Goal: Find specific page/section: Find specific page/section

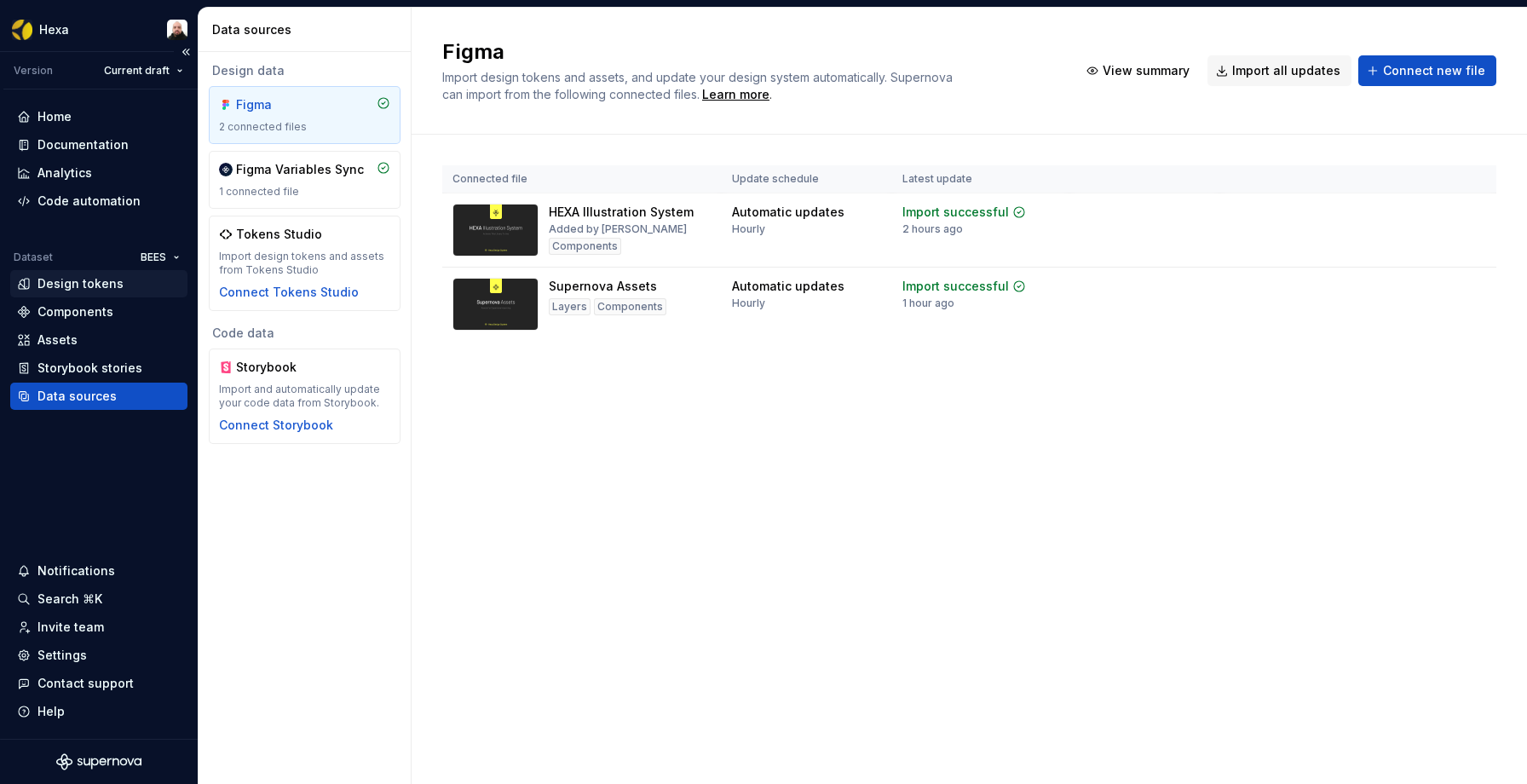
click at [89, 280] on div "Design tokens" at bounding box center [81, 284] width 86 height 17
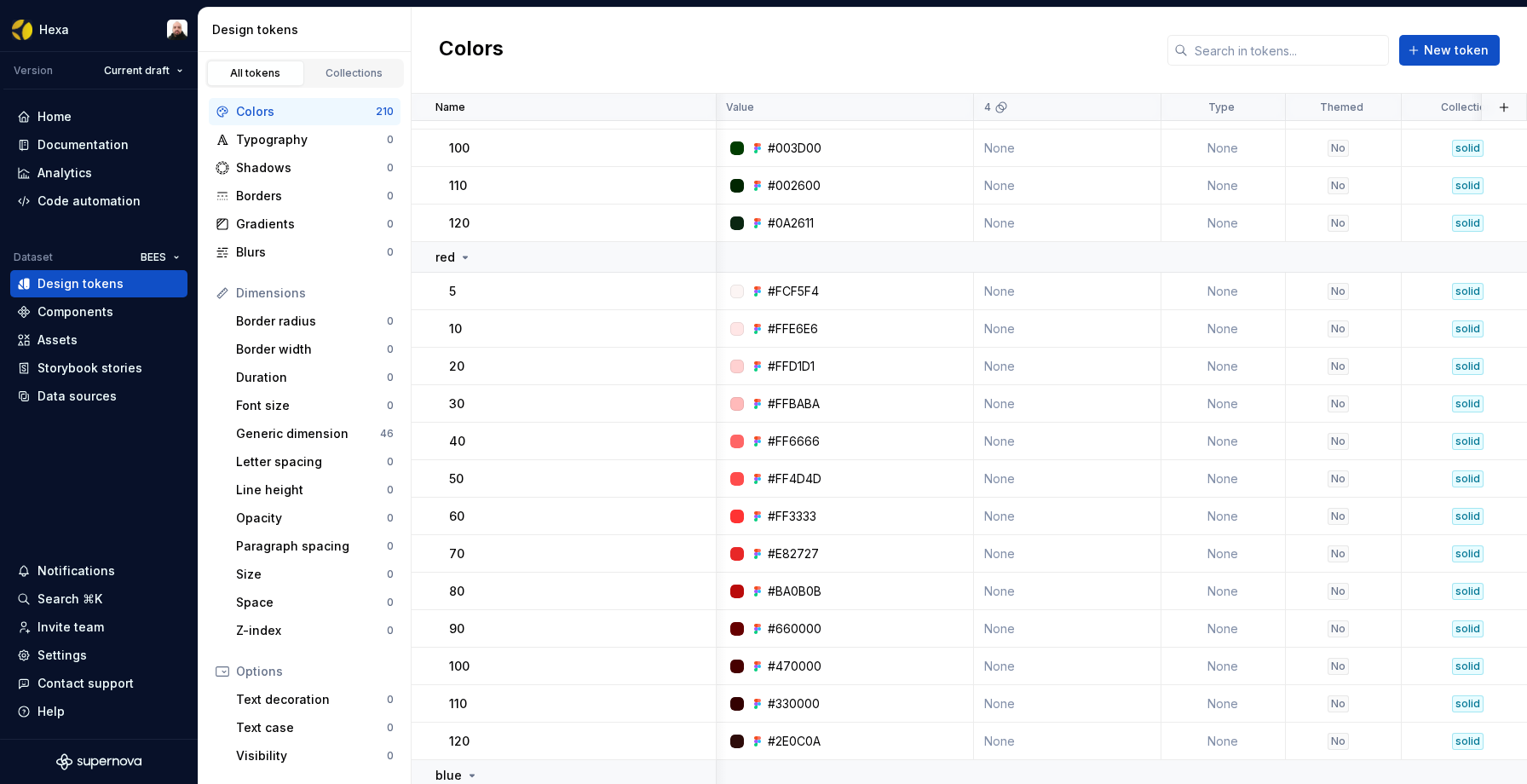
scroll to position [420, 1]
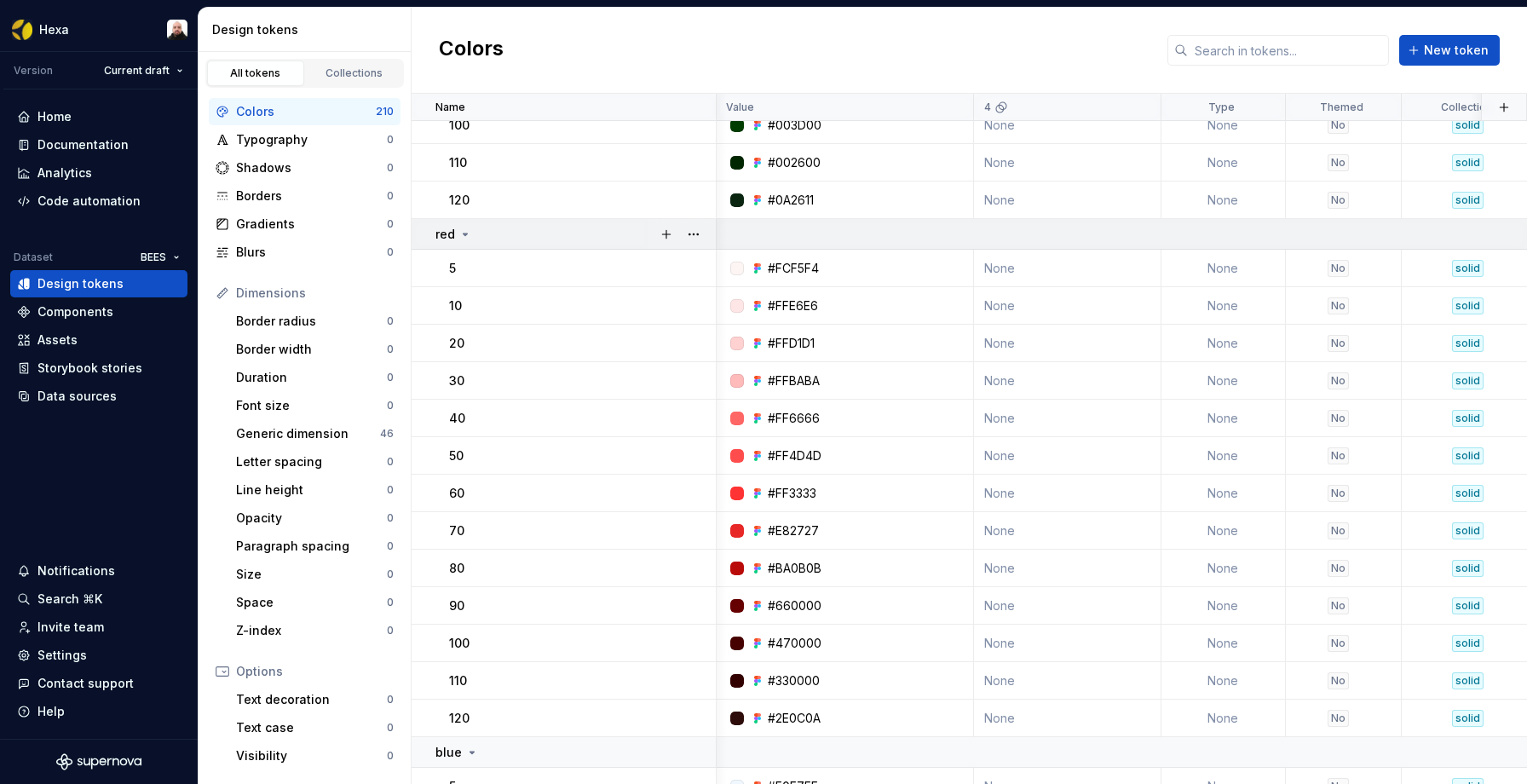
click at [464, 233] on icon at bounding box center [465, 234] width 4 height 2
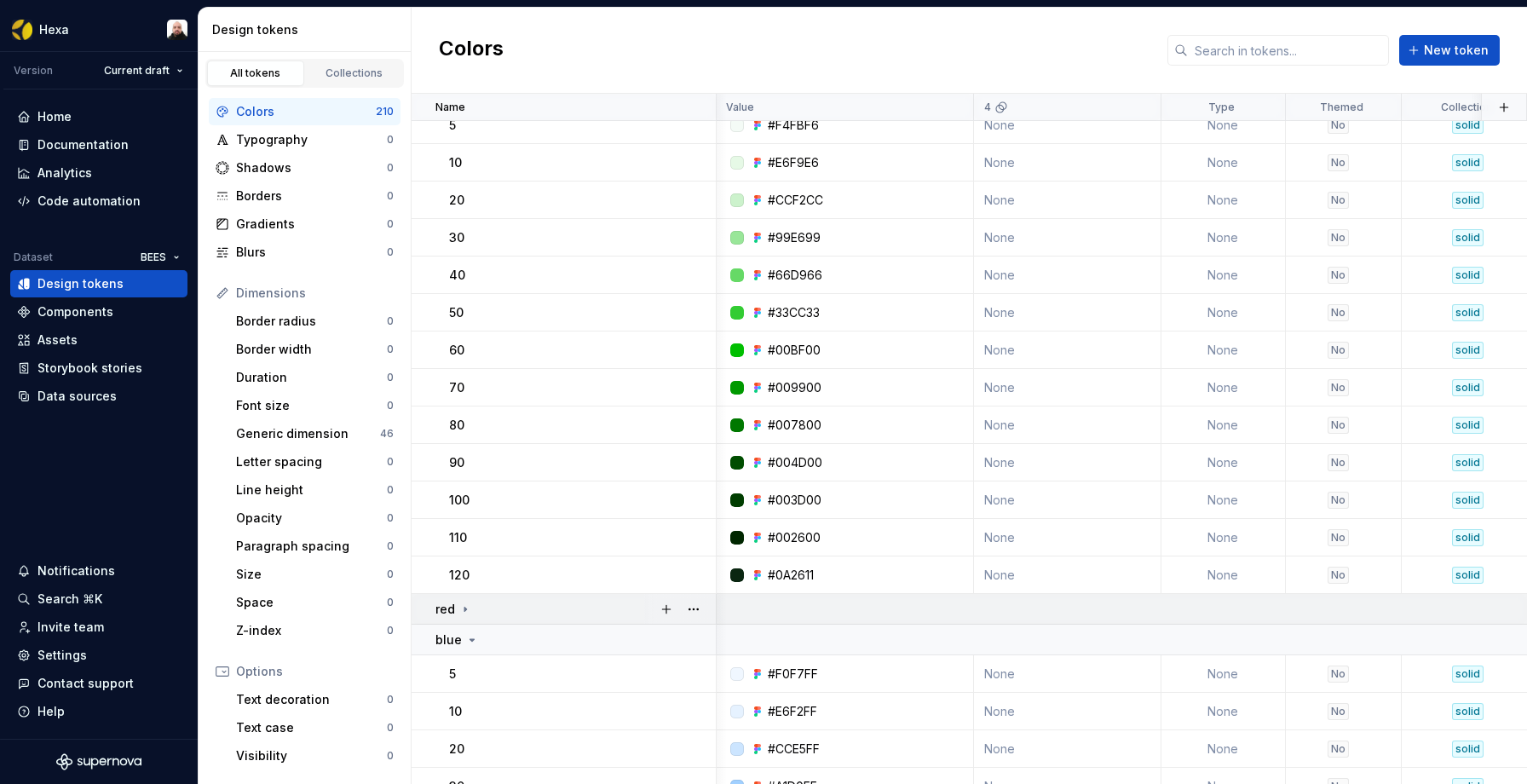
scroll to position [0, 1]
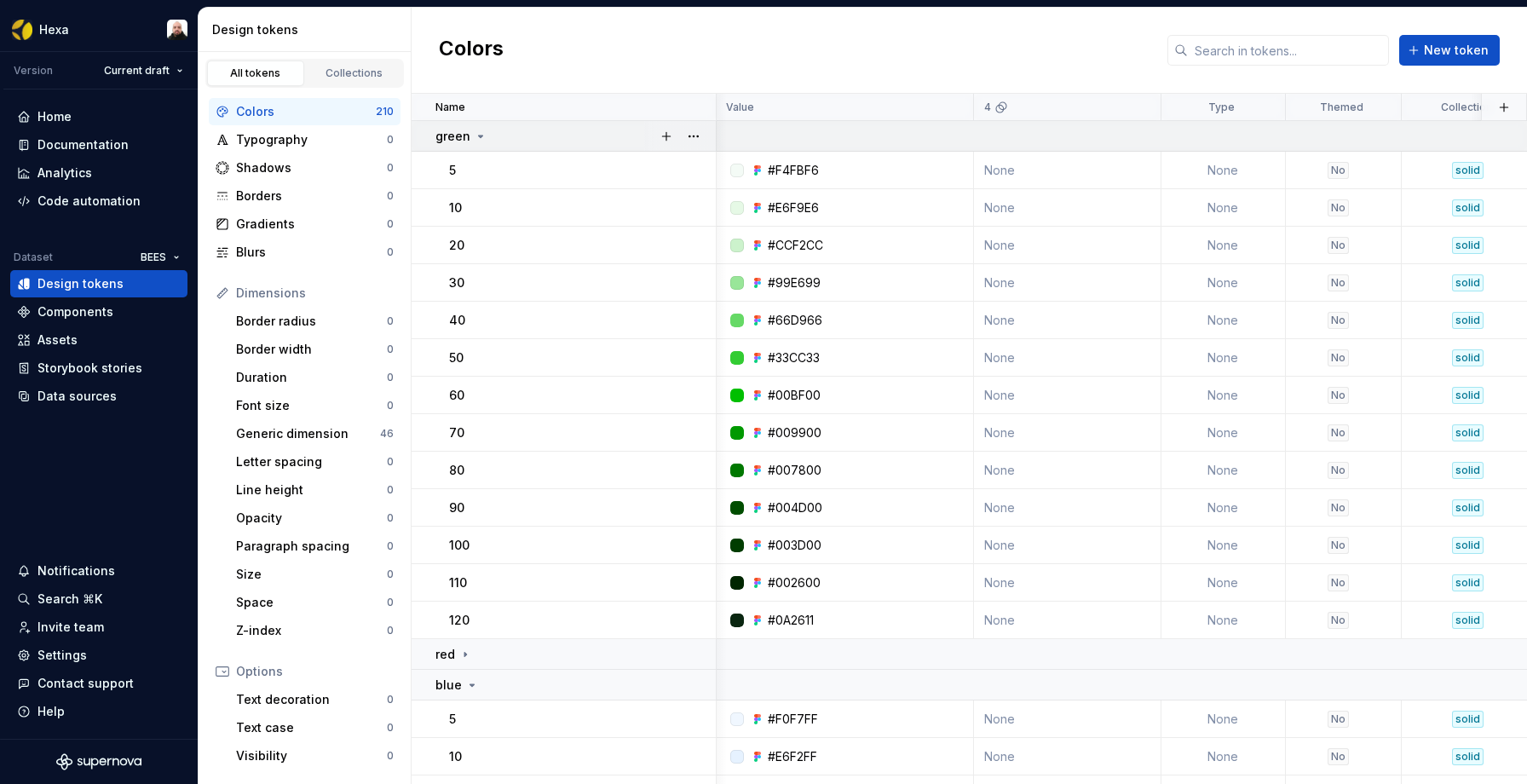
click at [485, 137] on icon at bounding box center [481, 136] width 14 height 14
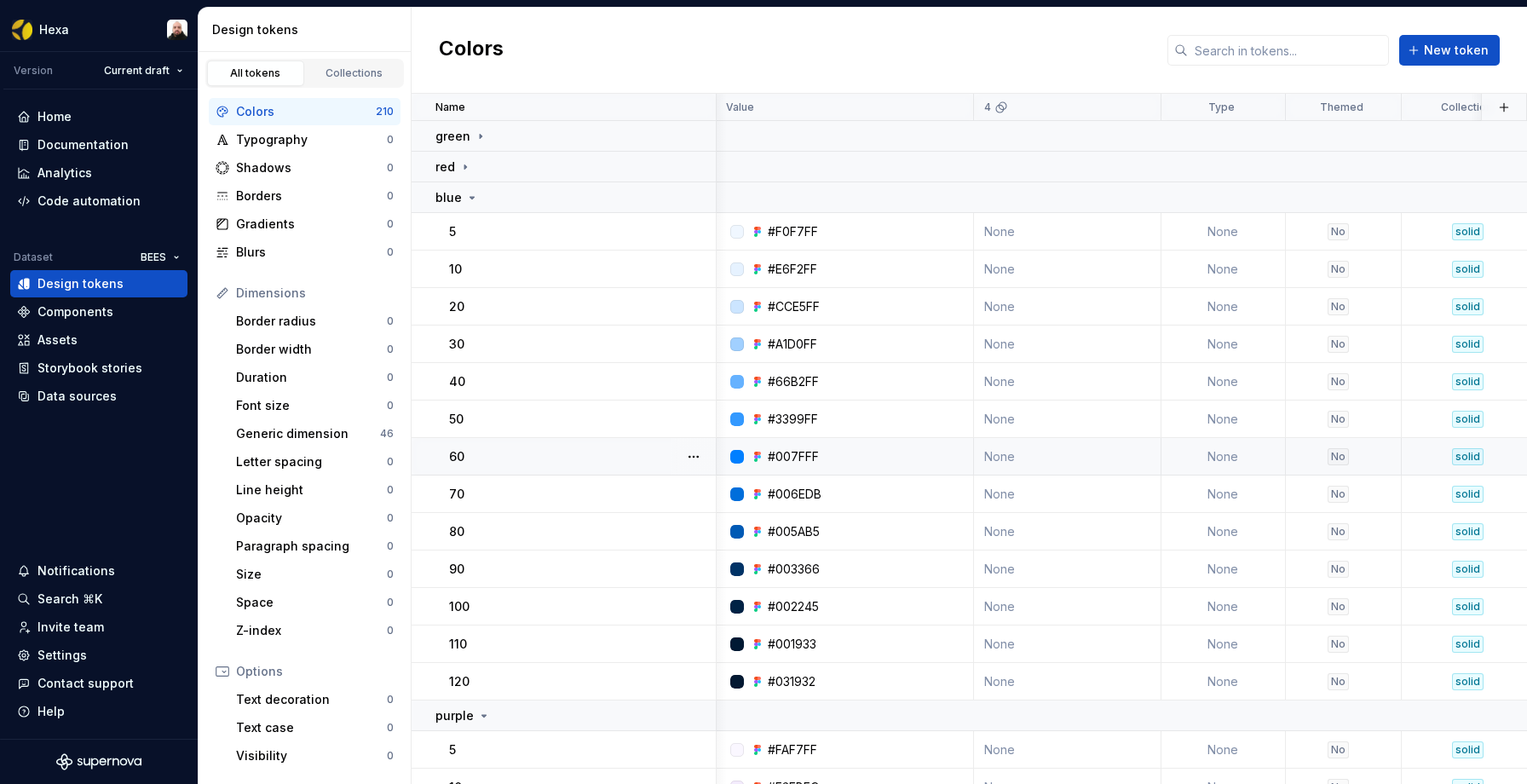
scroll to position [9, 0]
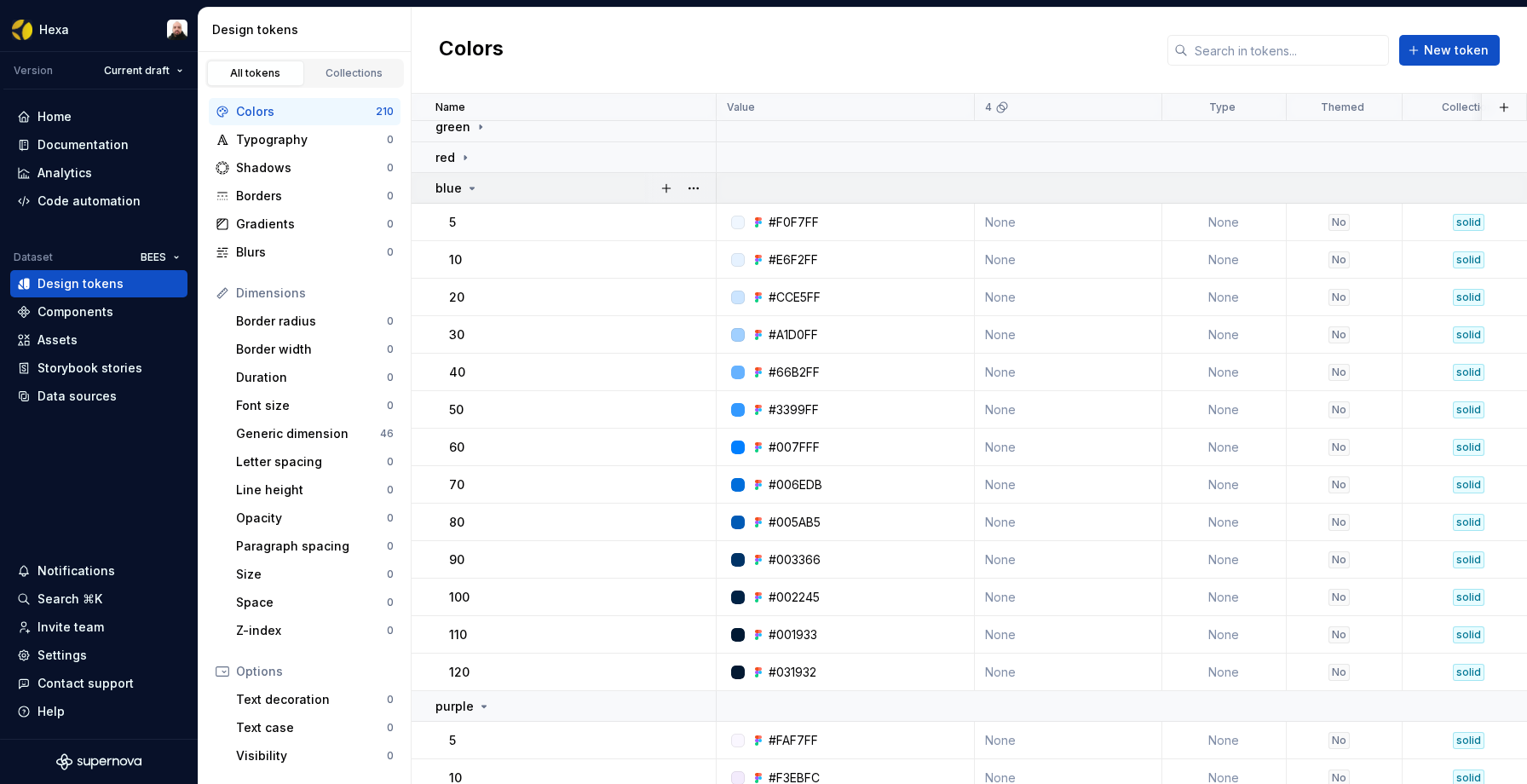
click at [472, 188] on icon at bounding box center [472, 189] width 4 height 2
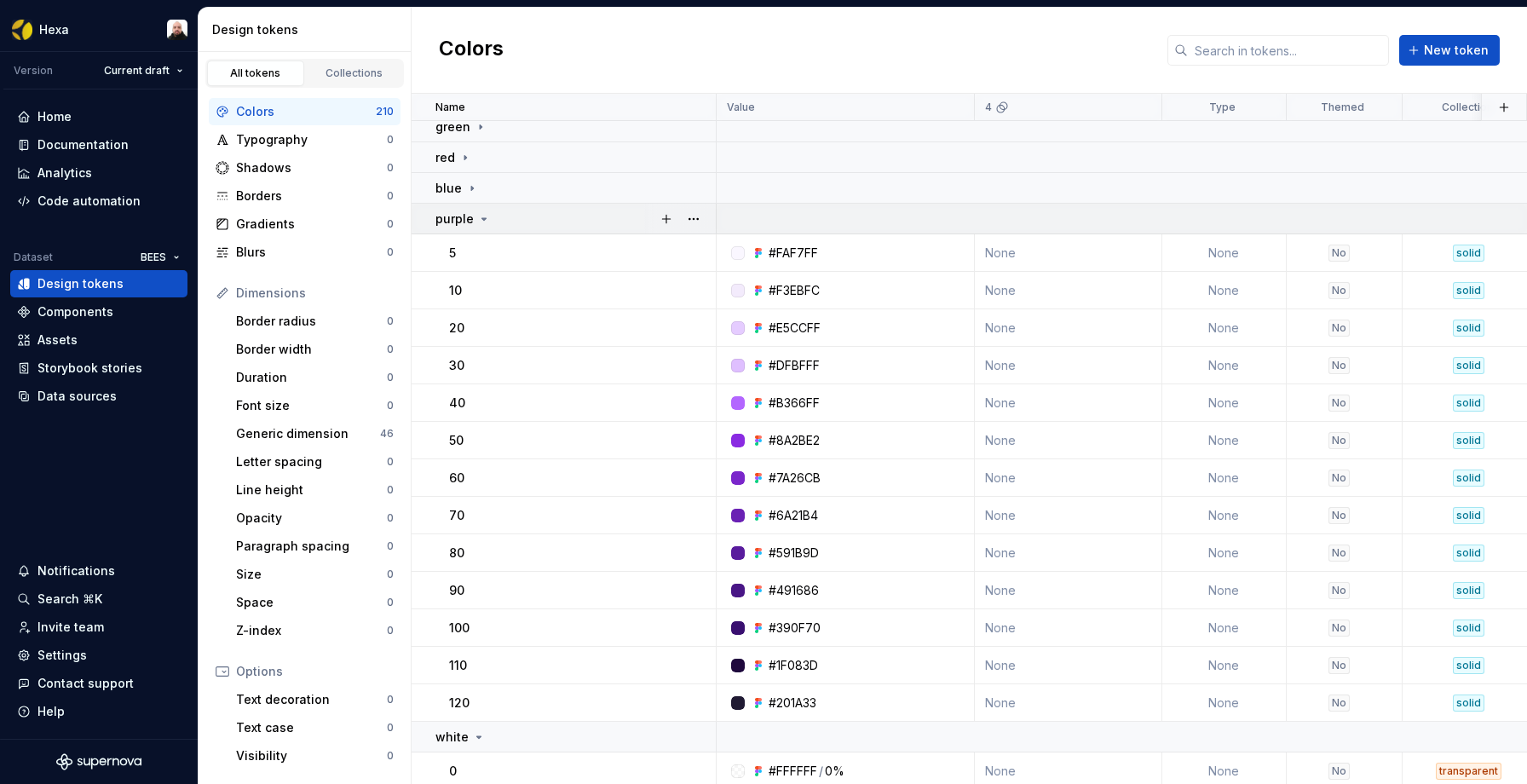
click at [482, 218] on icon at bounding box center [484, 219] width 4 height 2
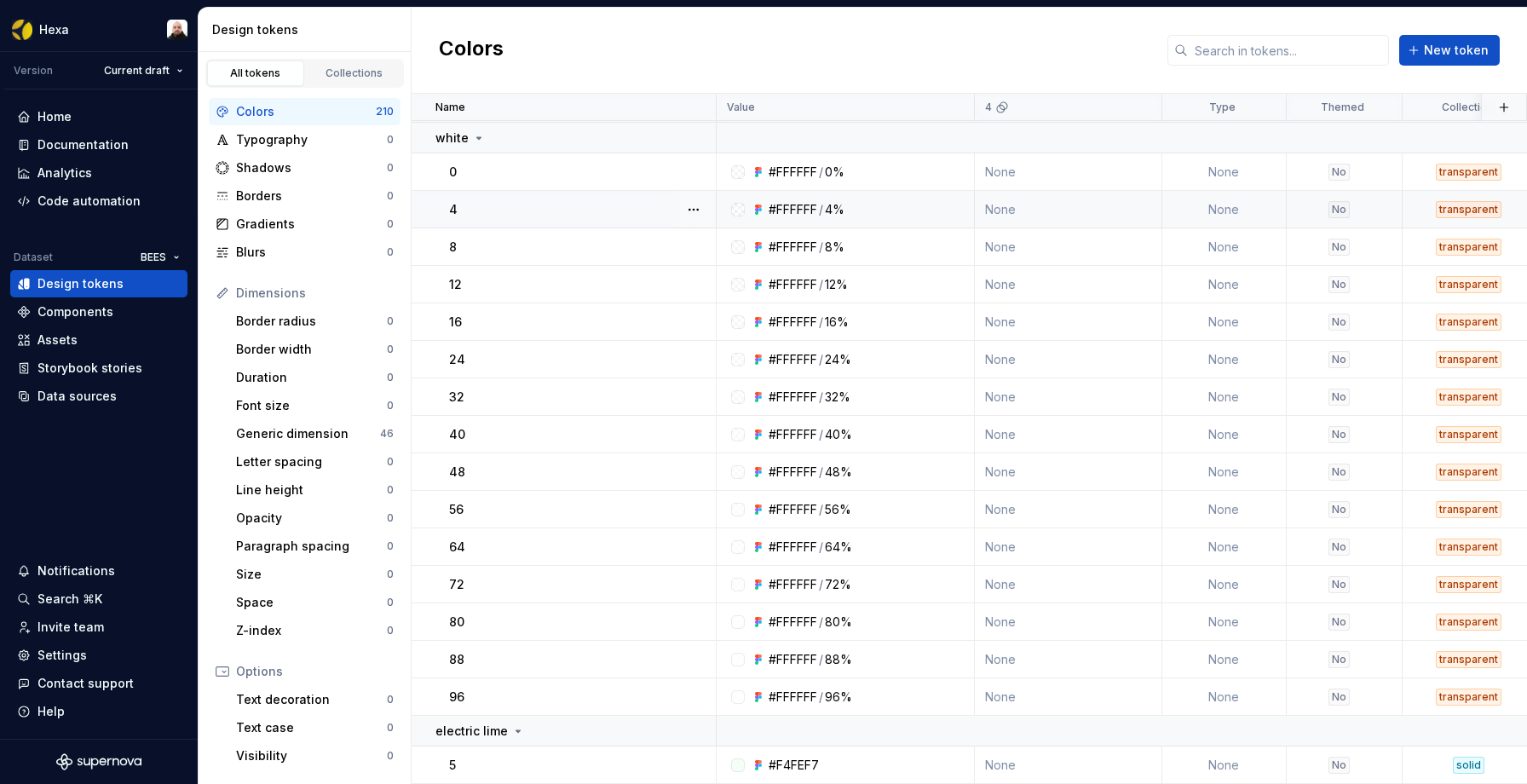
scroll to position [120, 0]
click at [482, 141] on icon at bounding box center [479, 139] width 14 height 14
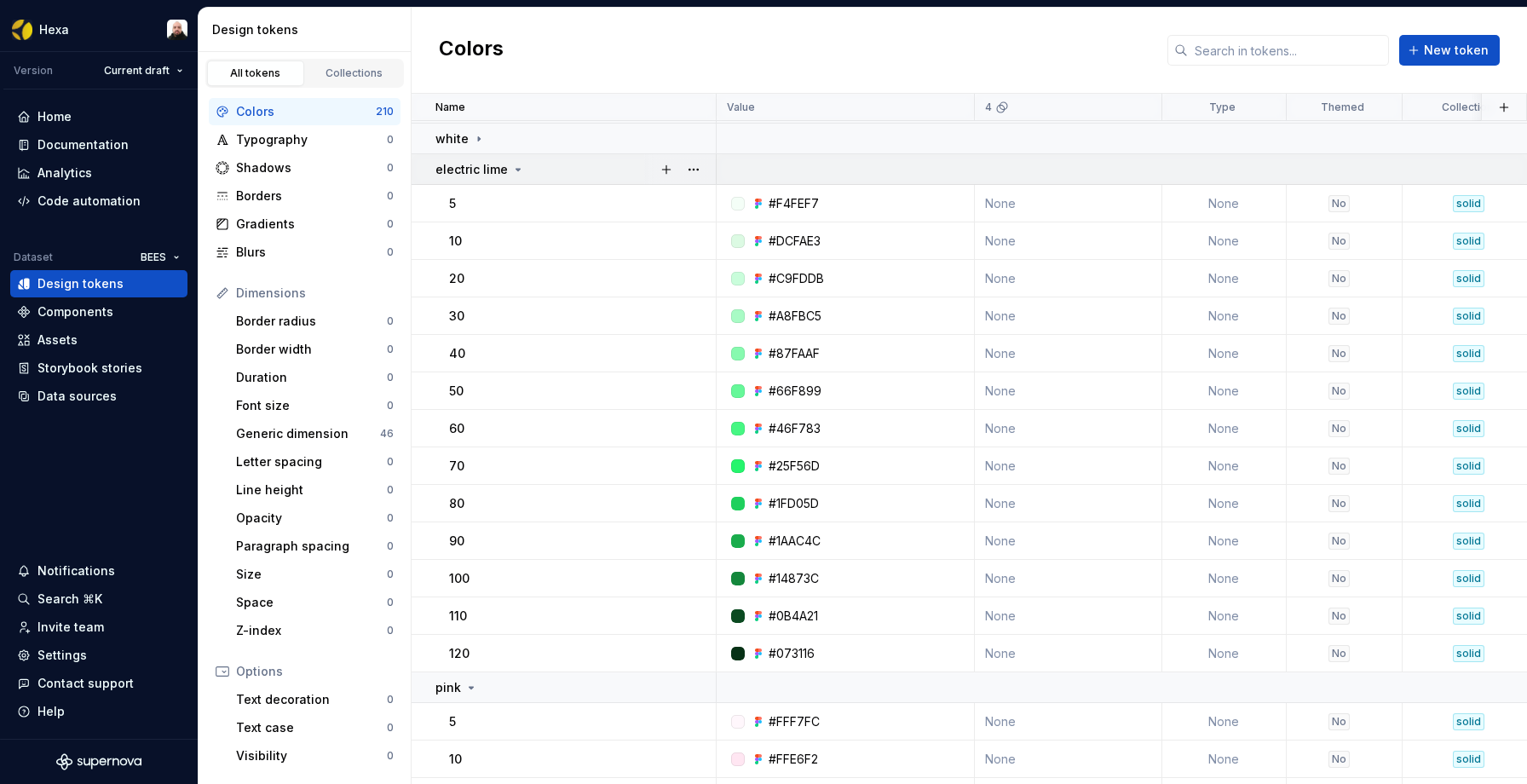
click at [512, 173] on icon at bounding box center [518, 170] width 14 height 14
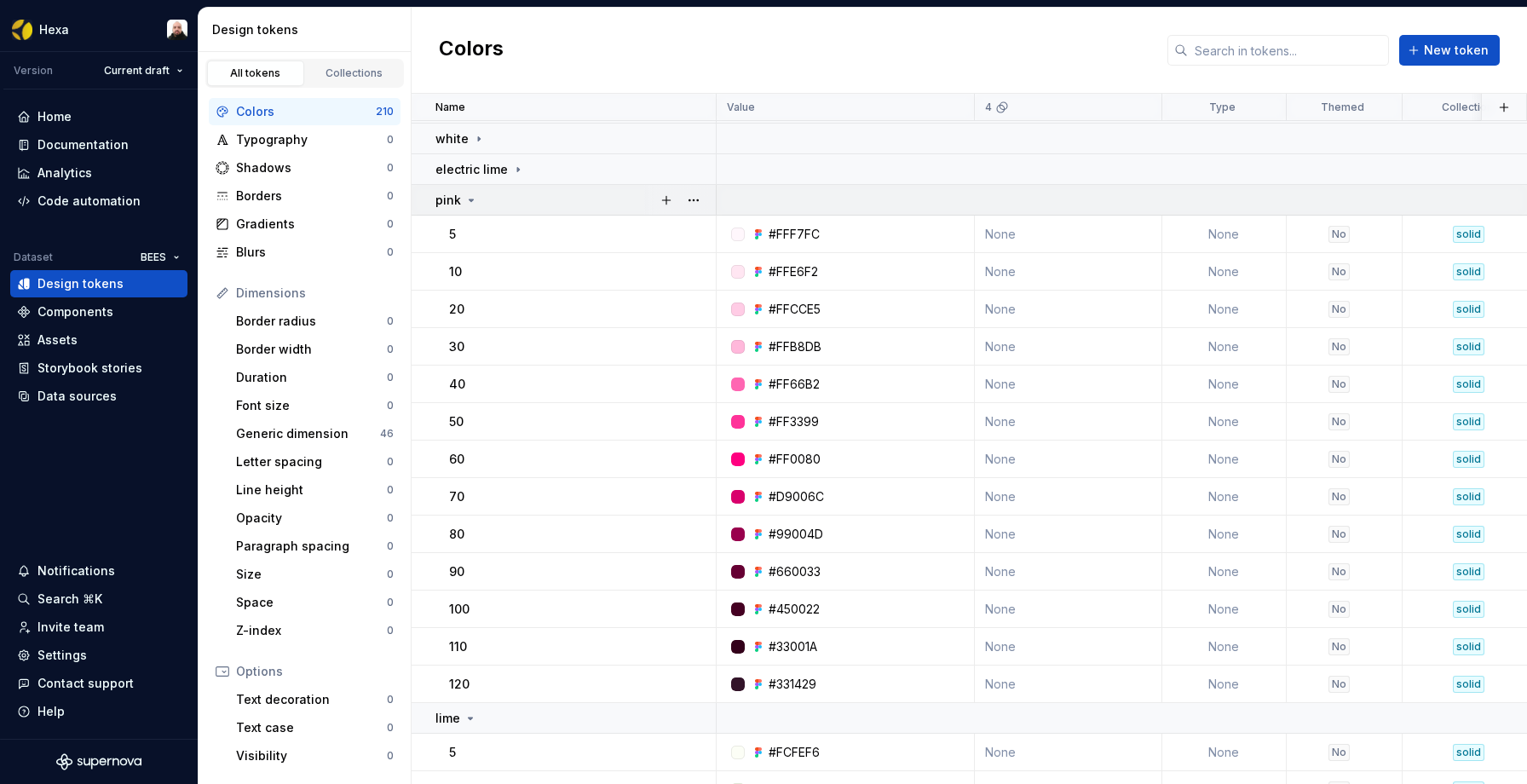
click at [472, 200] on icon at bounding box center [471, 200] width 14 height 14
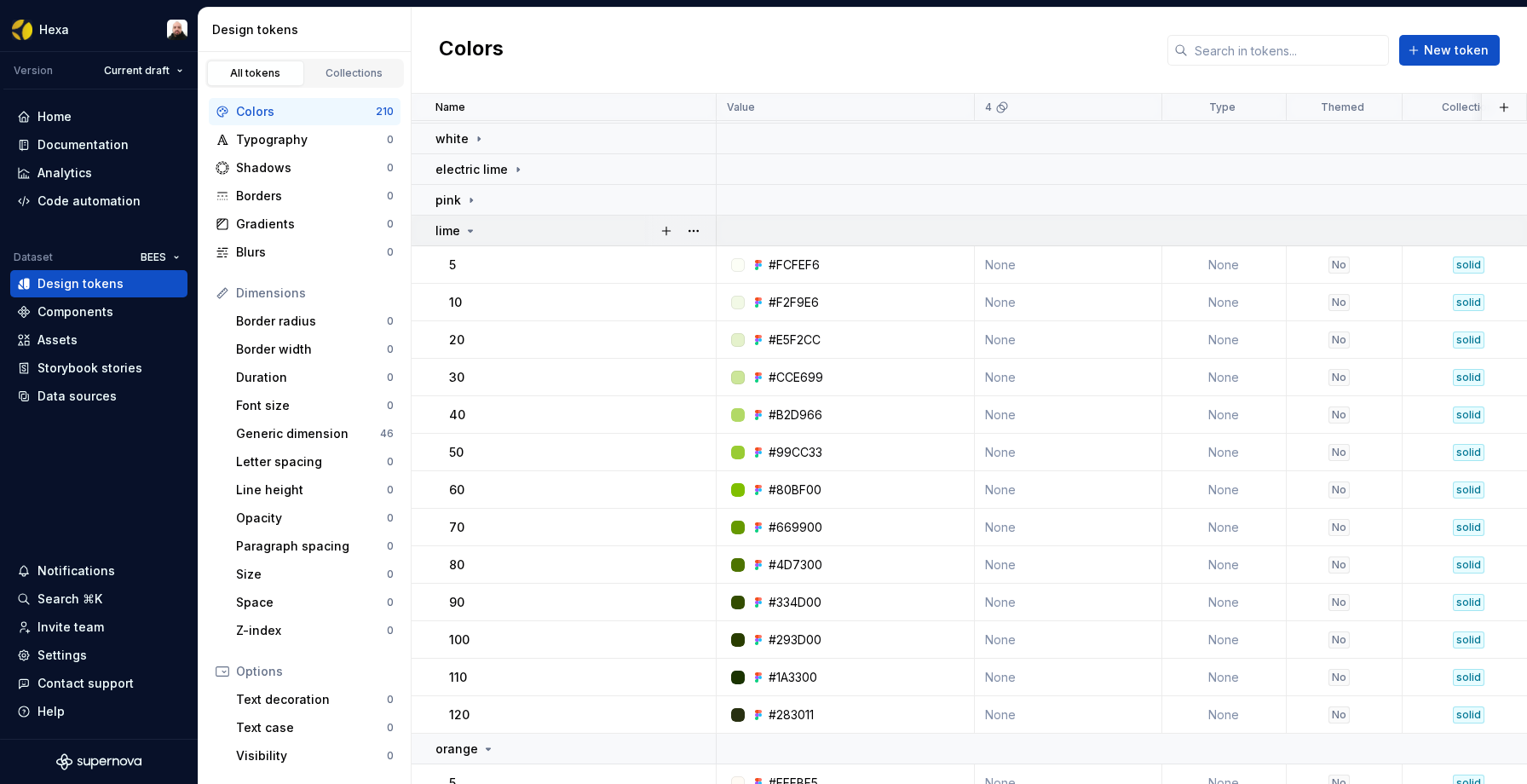
click at [470, 230] on icon at bounding box center [470, 230] width 4 height 2
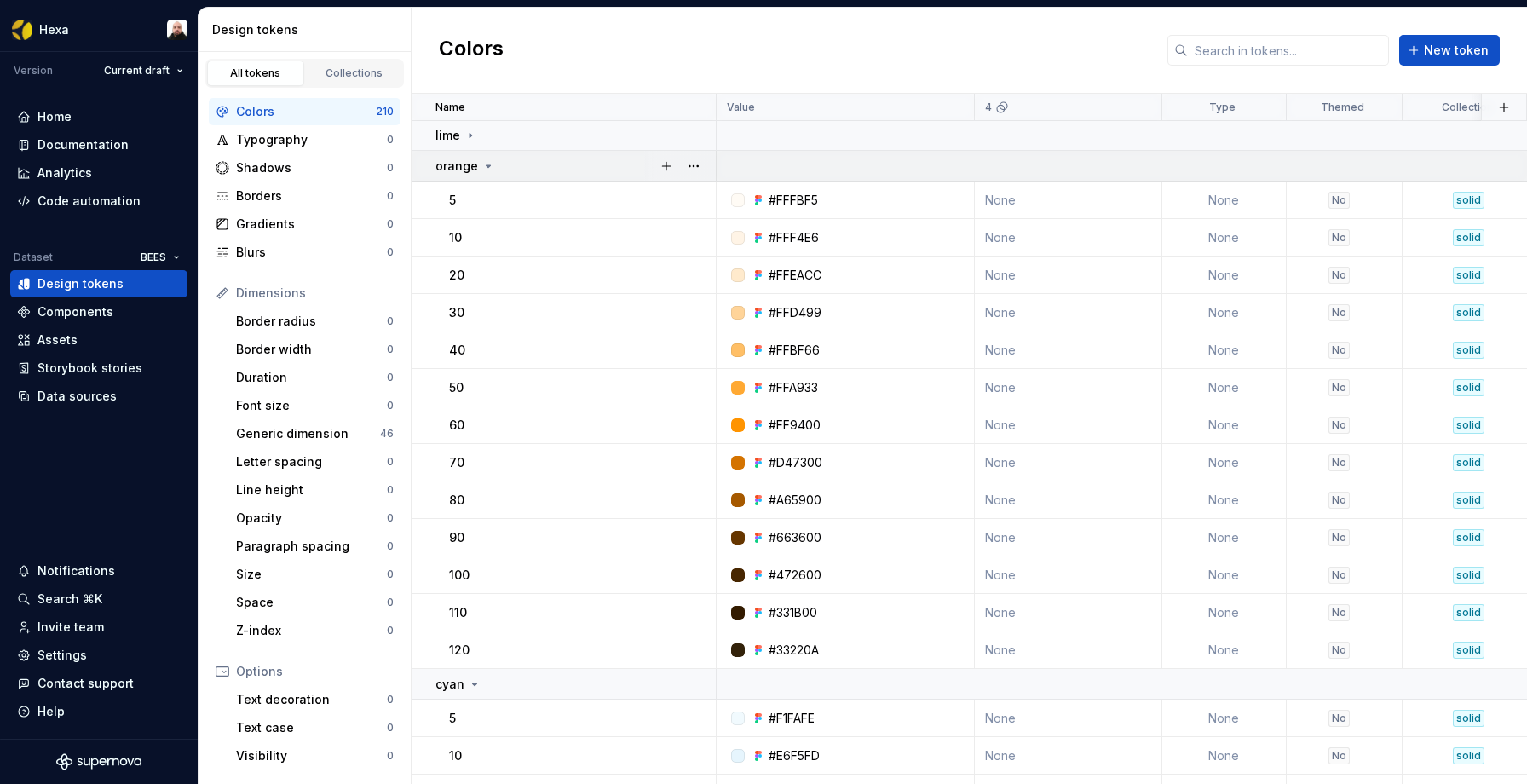
scroll to position [210, 0]
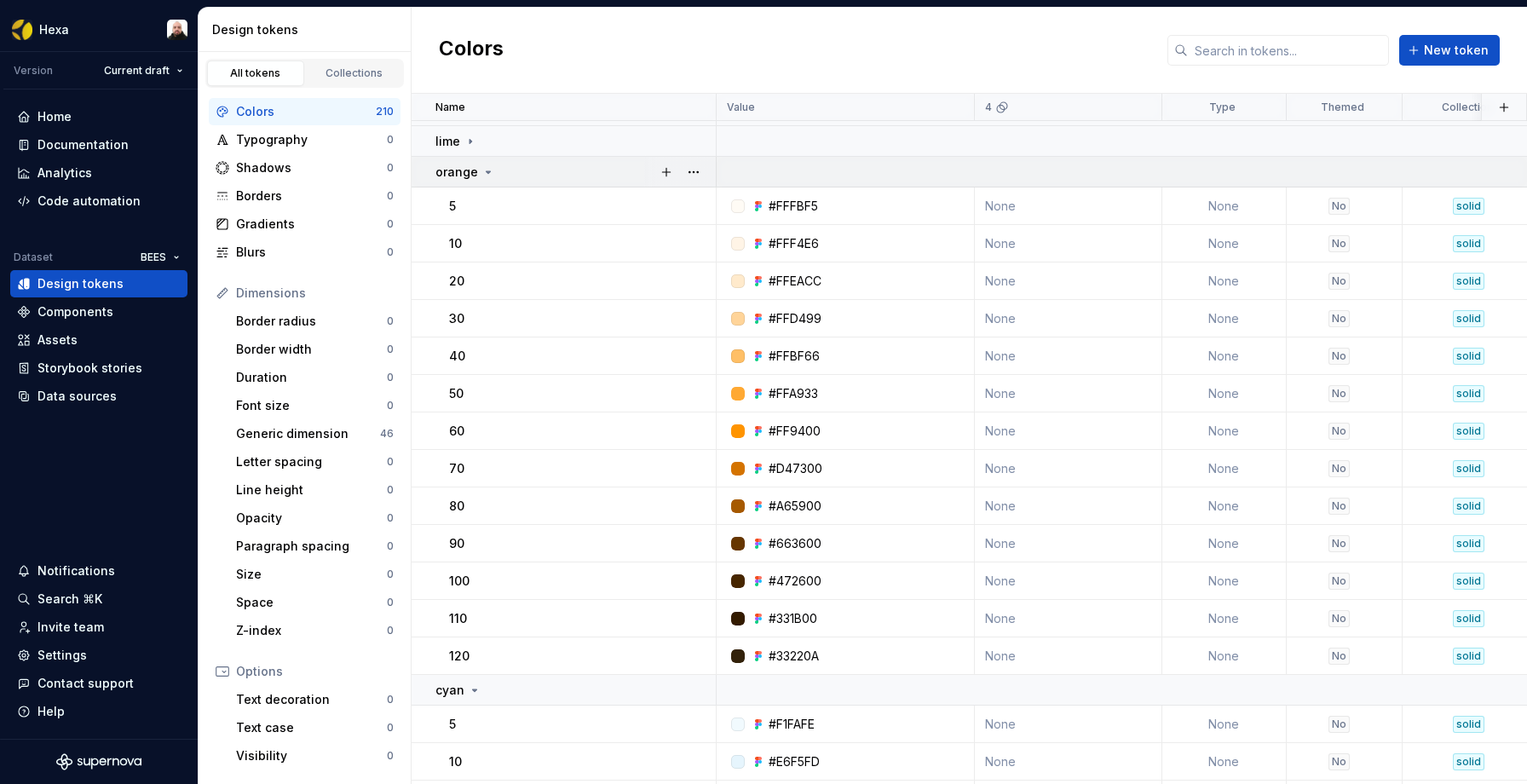
click at [486, 170] on icon at bounding box center [488, 172] width 14 height 14
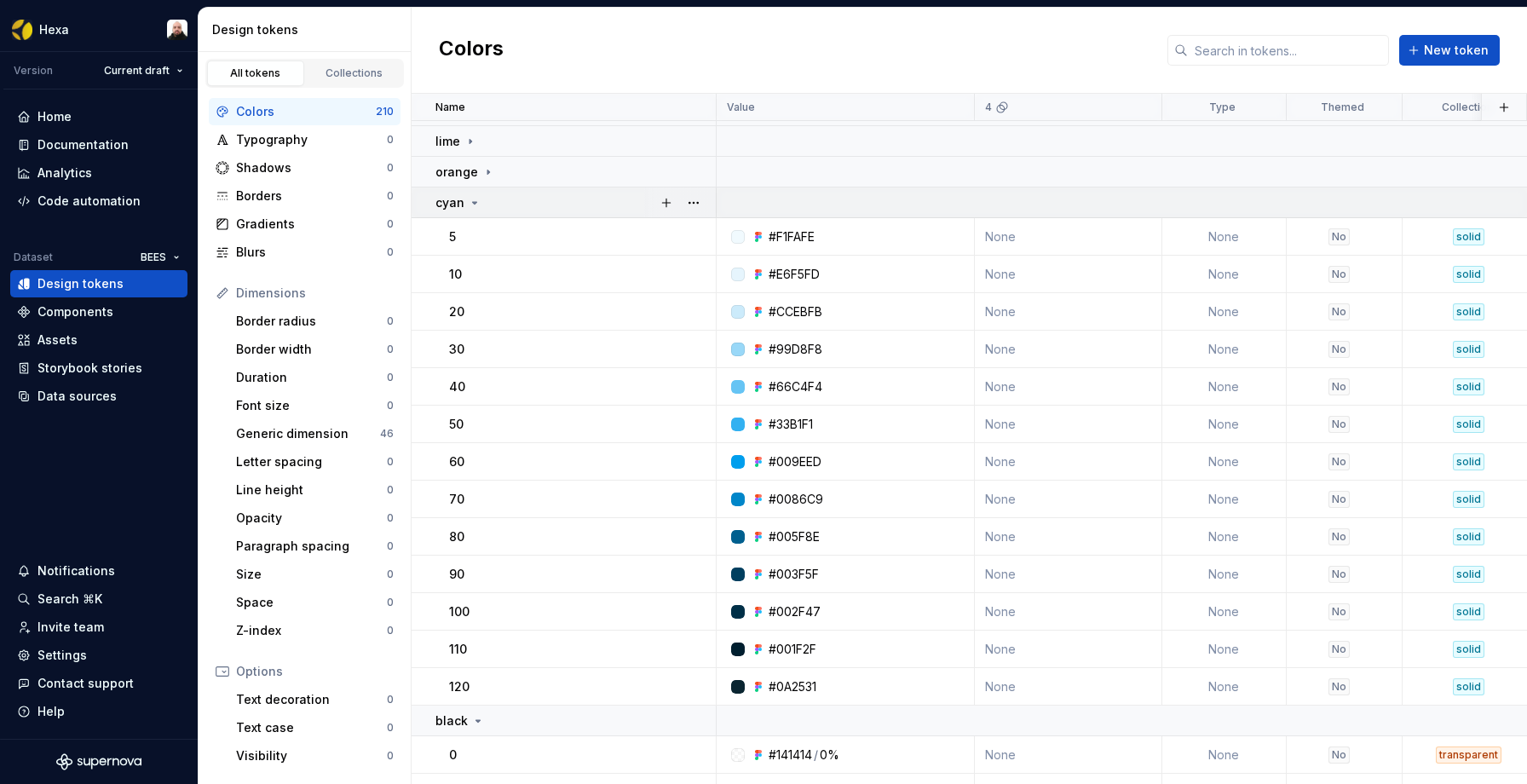
click at [478, 200] on icon at bounding box center [475, 203] width 14 height 14
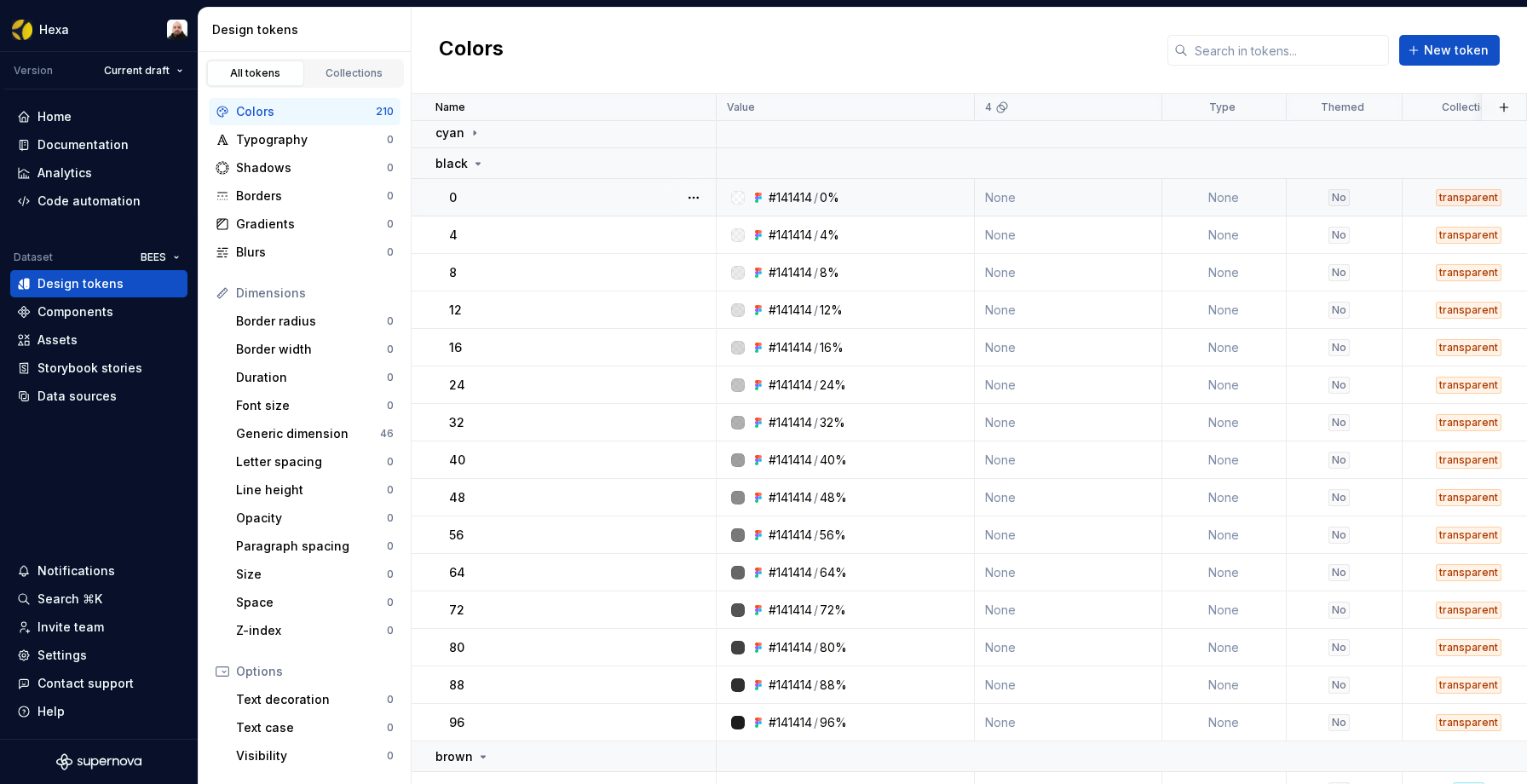
scroll to position [283, 0]
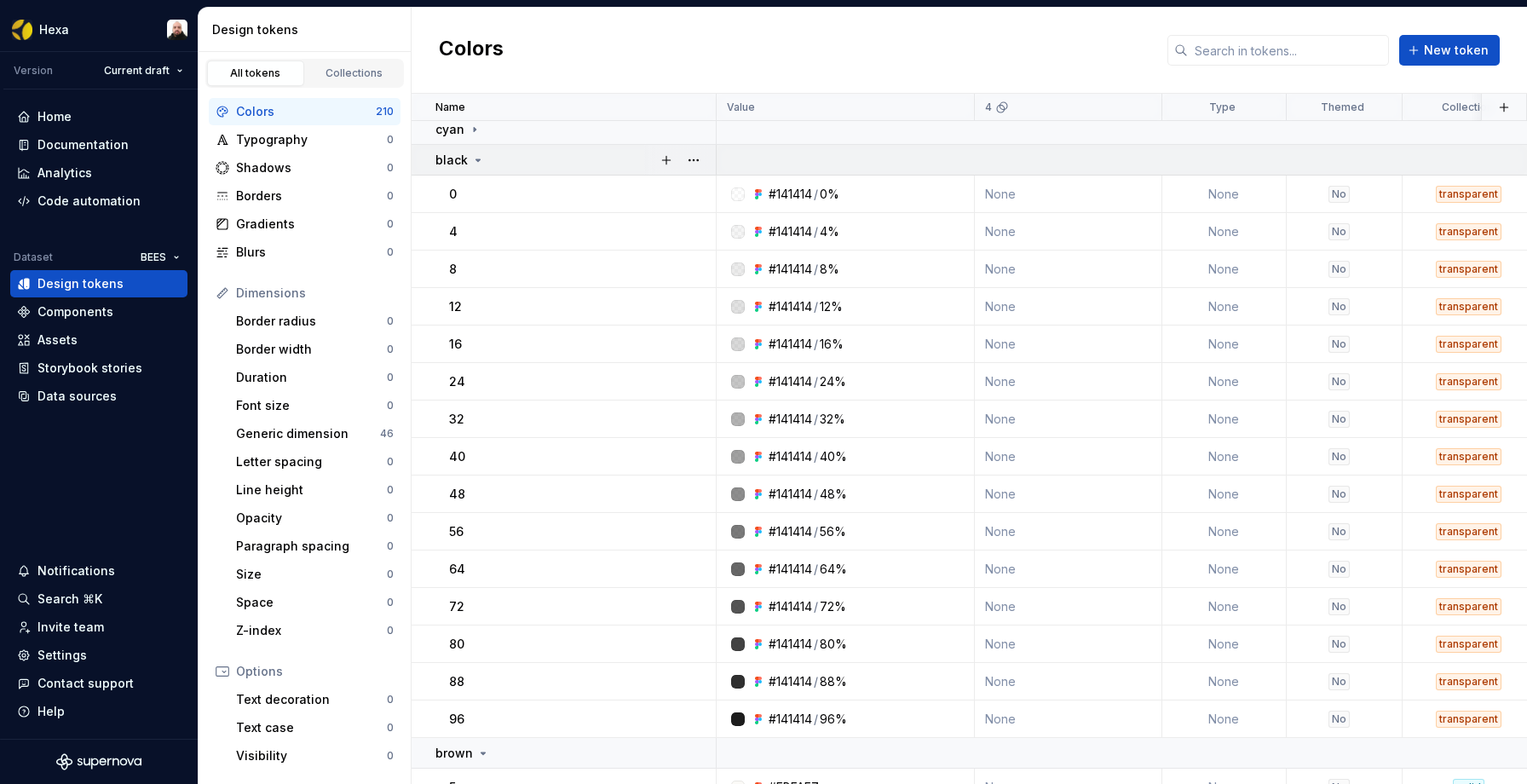
click at [477, 158] on icon at bounding box center [478, 160] width 14 height 14
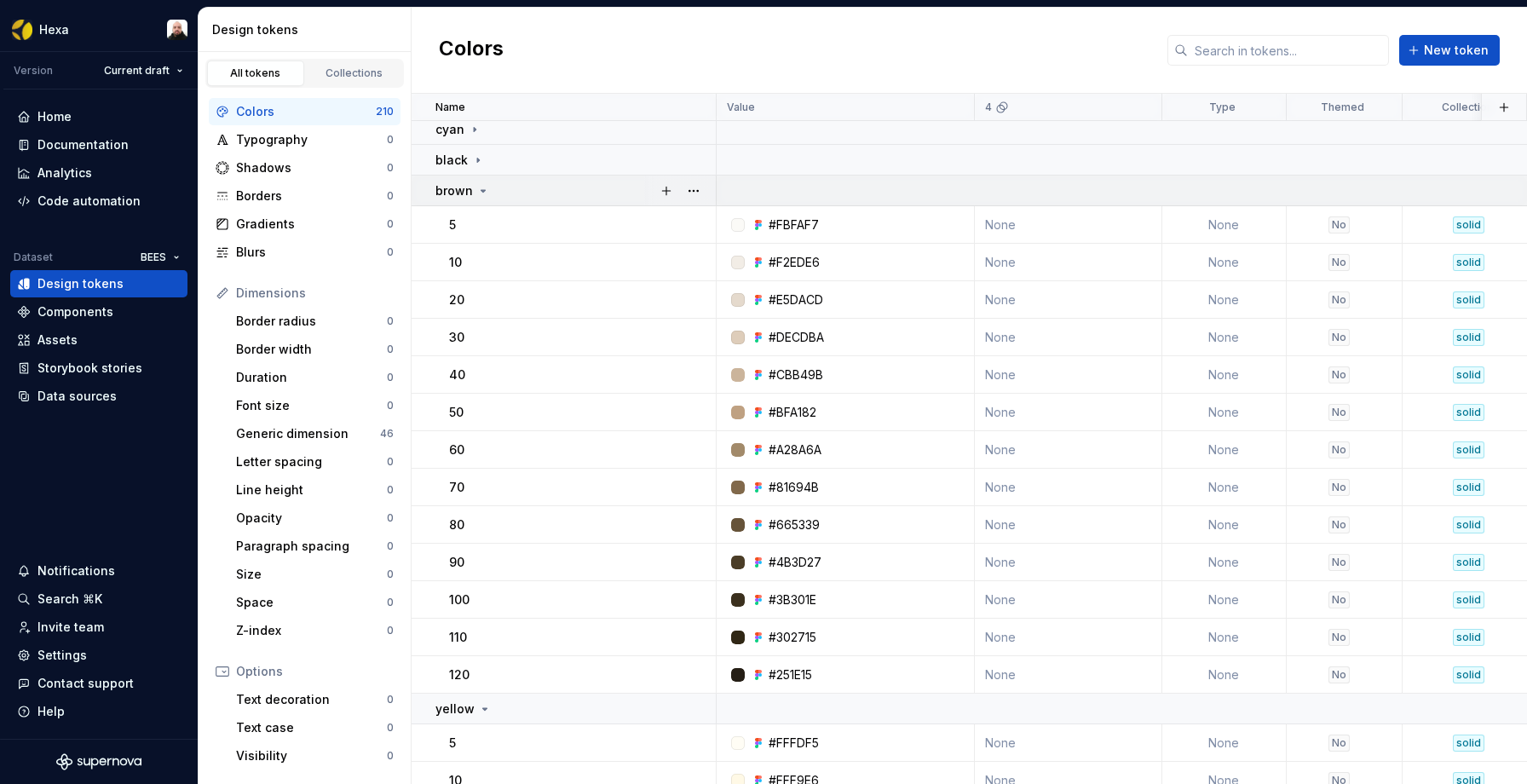
click at [482, 187] on icon at bounding box center [483, 191] width 14 height 14
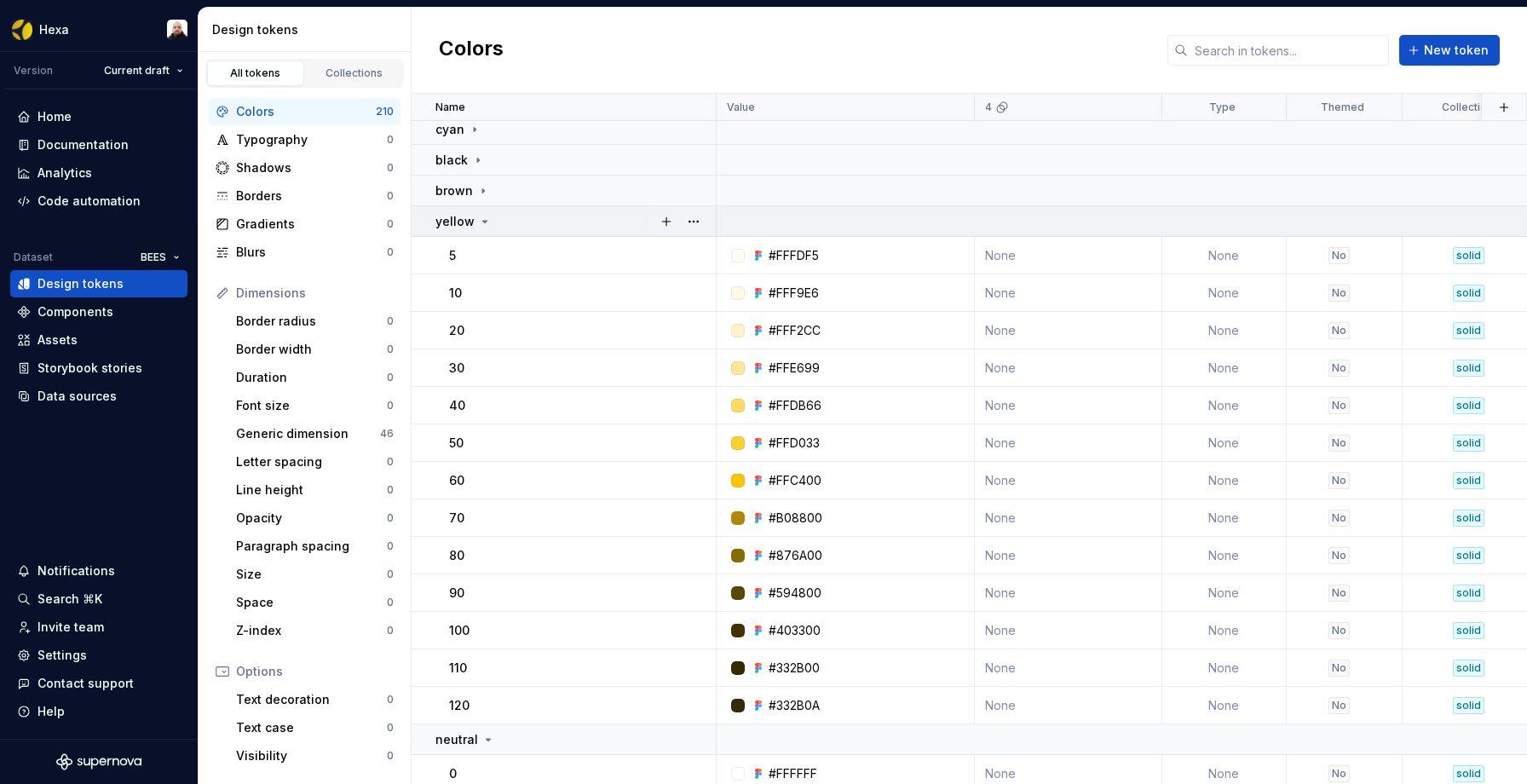
click at [478, 223] on icon at bounding box center [485, 222] width 14 height 14
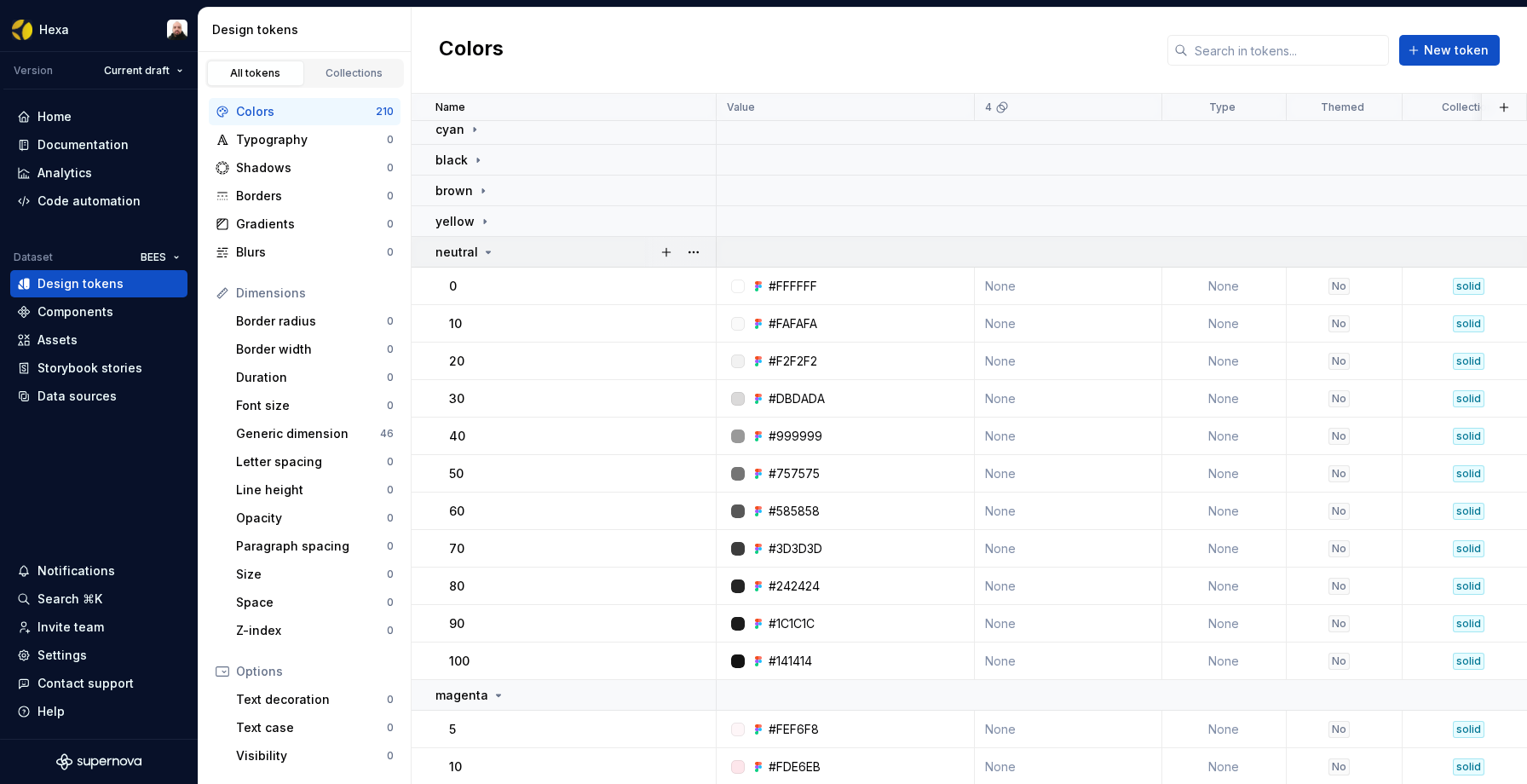
click at [488, 254] on icon at bounding box center [488, 252] width 14 height 14
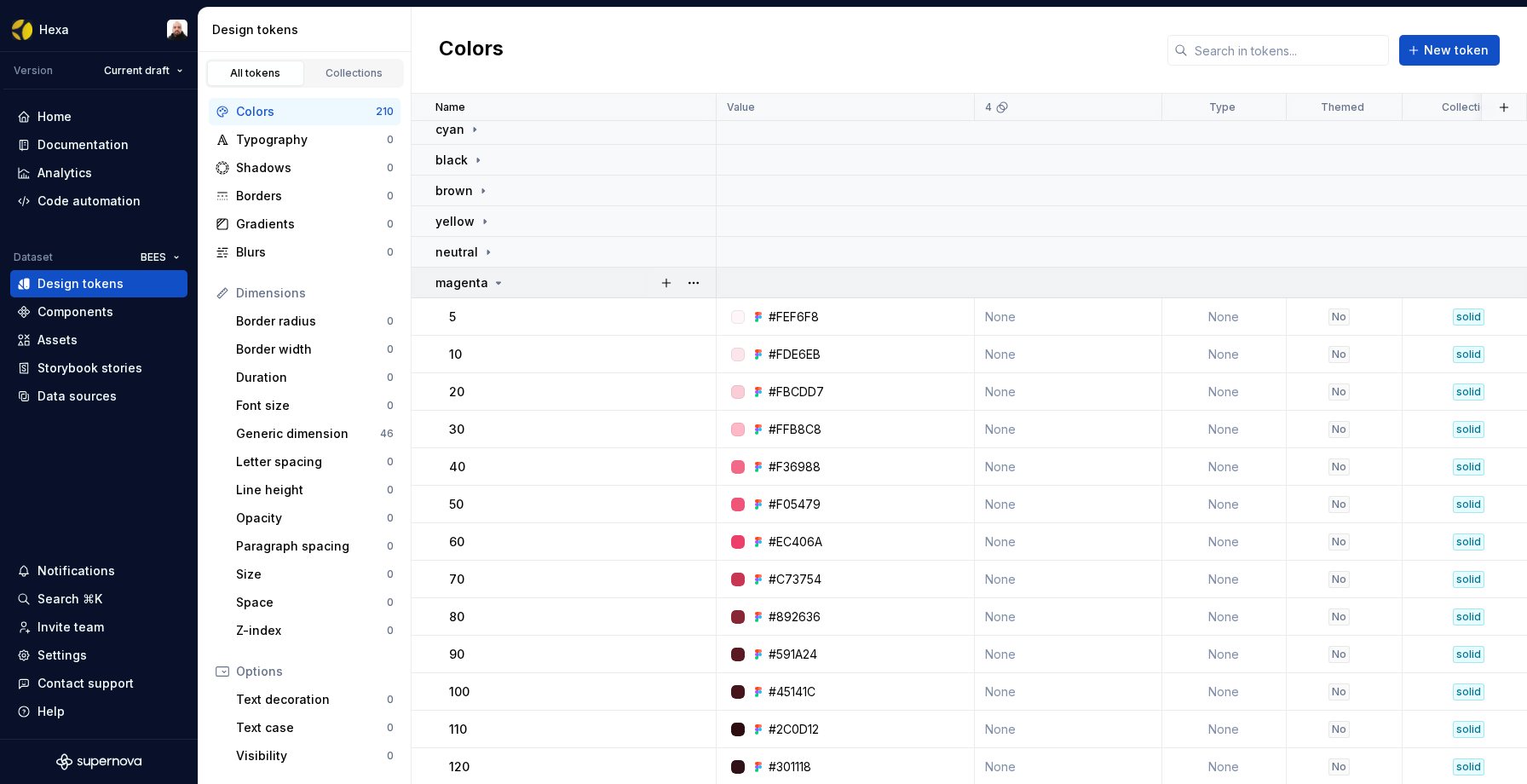
click at [494, 280] on icon at bounding box center [499, 283] width 14 height 14
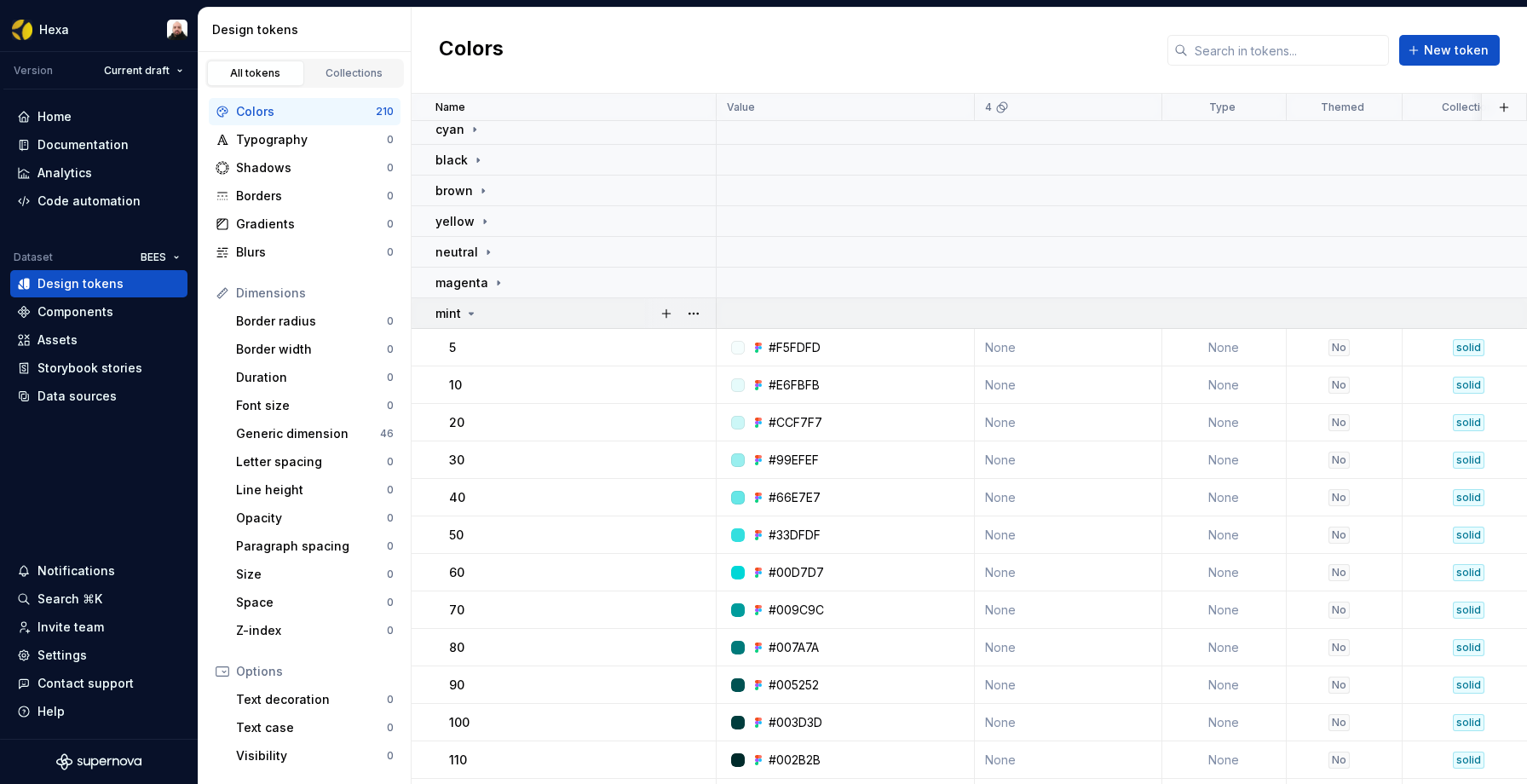
click at [480, 314] on div "mint" at bounding box center [575, 314] width 279 height 17
